Goal: Find specific page/section: Find specific page/section

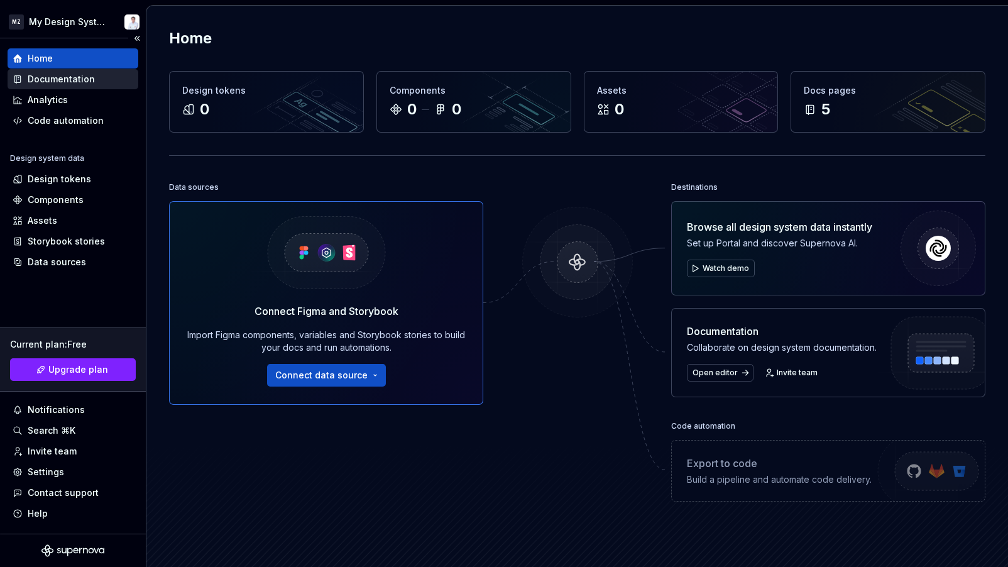
click at [55, 78] on div "Documentation" at bounding box center [61, 79] width 67 height 13
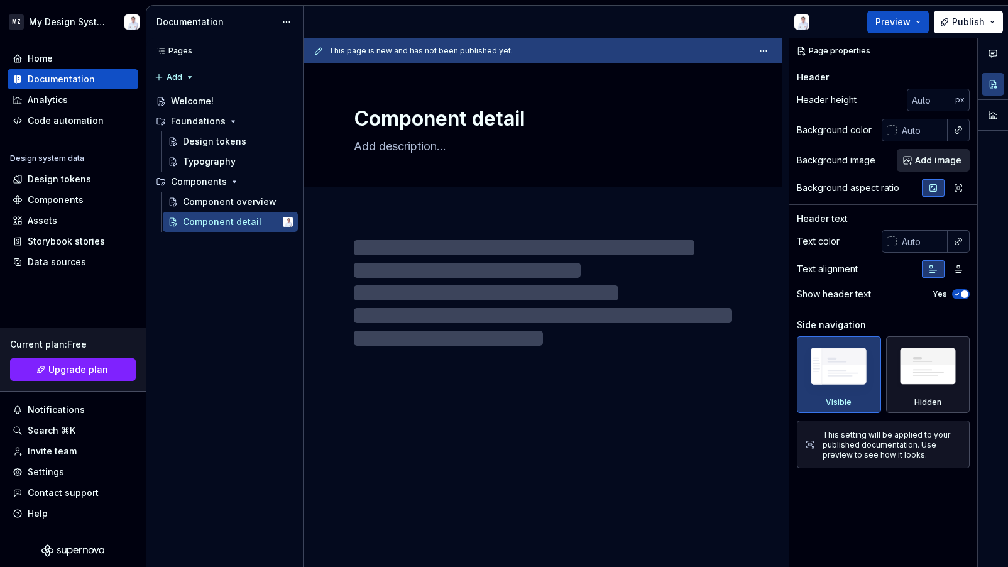
type textarea "*"
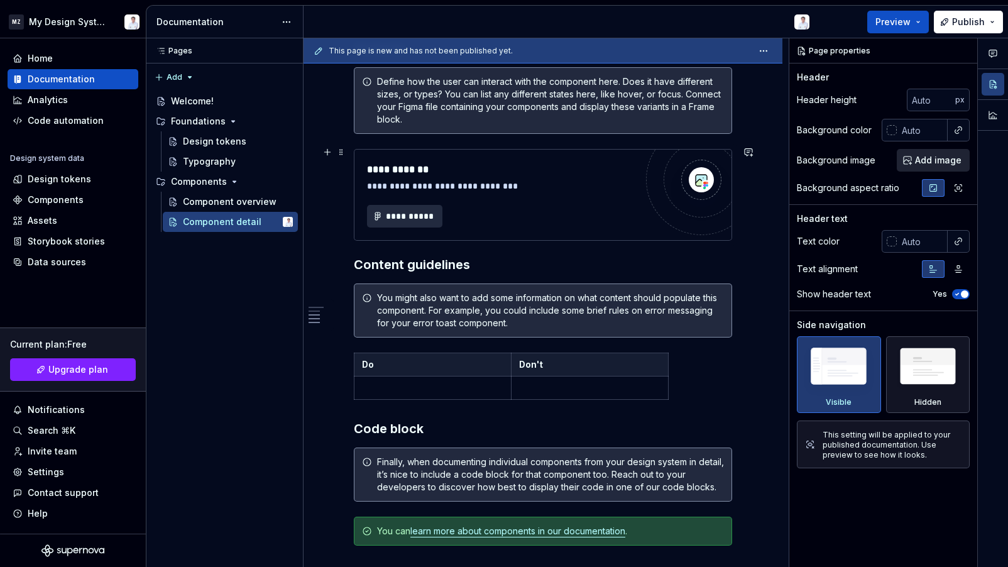
scroll to position [754, 0]
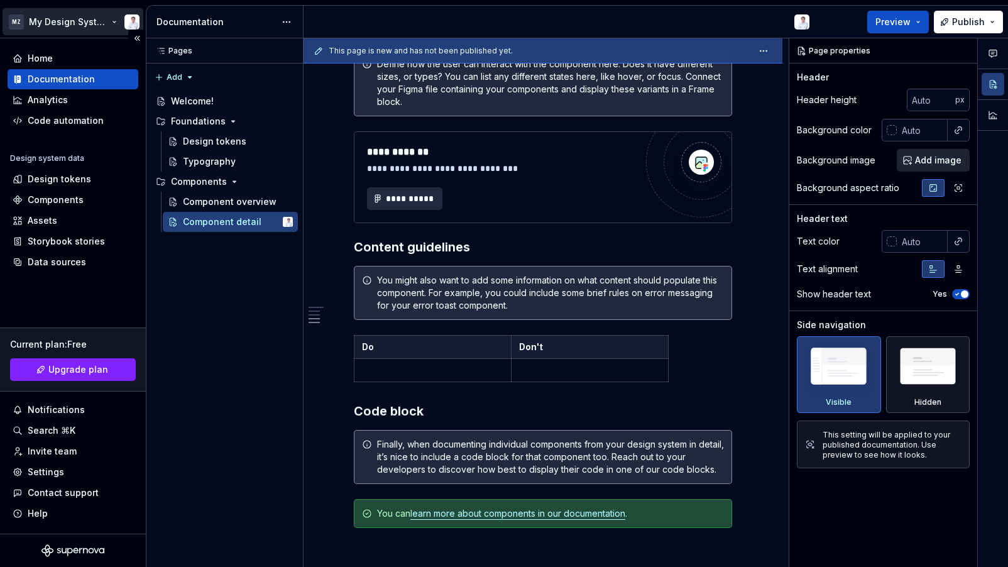
click at [109, 21] on html "MZ My Design System Home Documentation Analytics Code automation Design system …" at bounding box center [504, 283] width 1008 height 567
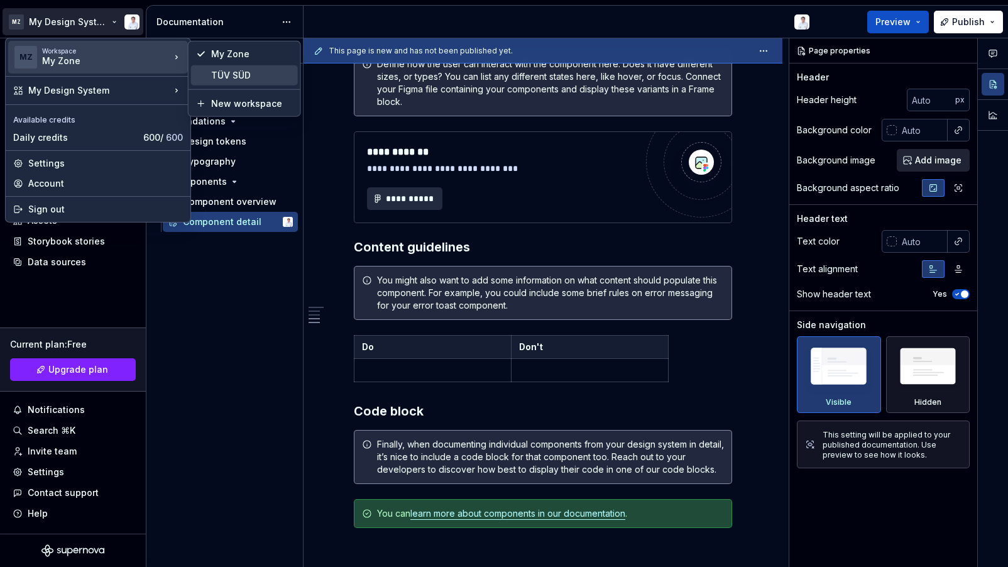
click at [222, 74] on div "TÜV SÜD" at bounding box center [252, 75] width 82 height 13
